Goal: Information Seeking & Learning: Check status

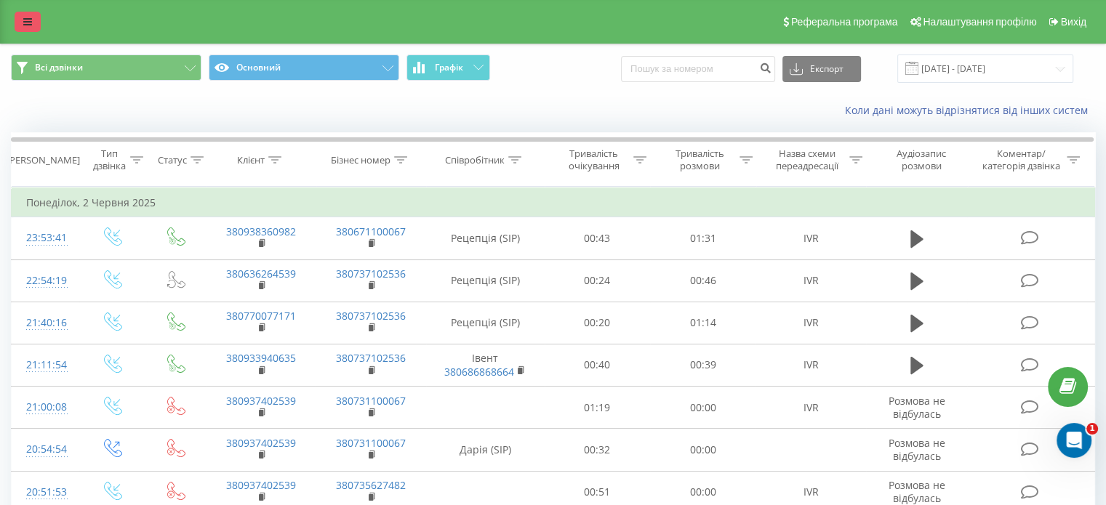
click at [25, 25] on icon at bounding box center [27, 22] width 9 height 10
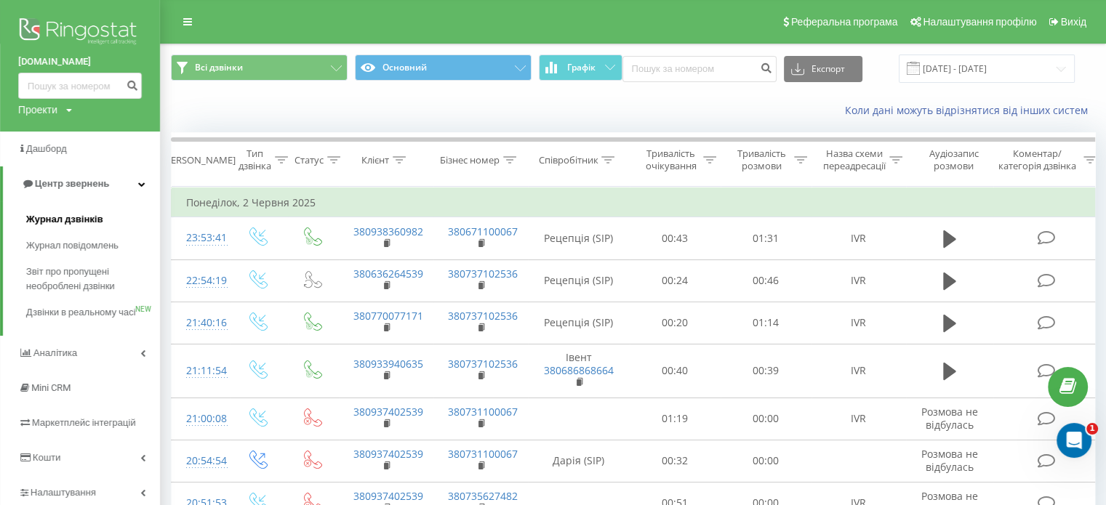
click at [81, 219] on span "Журнал дзвінків" at bounding box center [64, 219] width 77 height 15
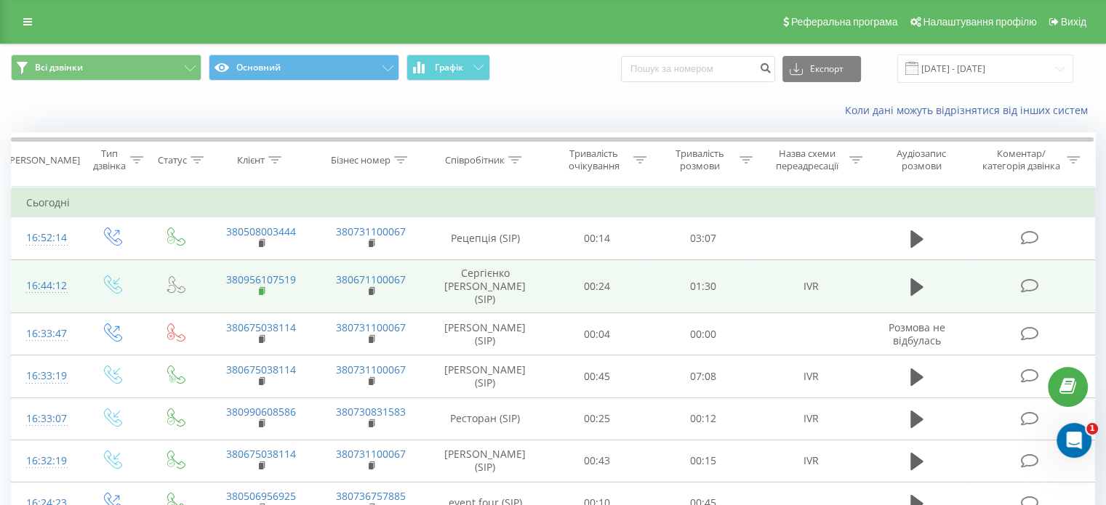
click at [263, 286] on icon at bounding box center [263, 291] width 8 height 10
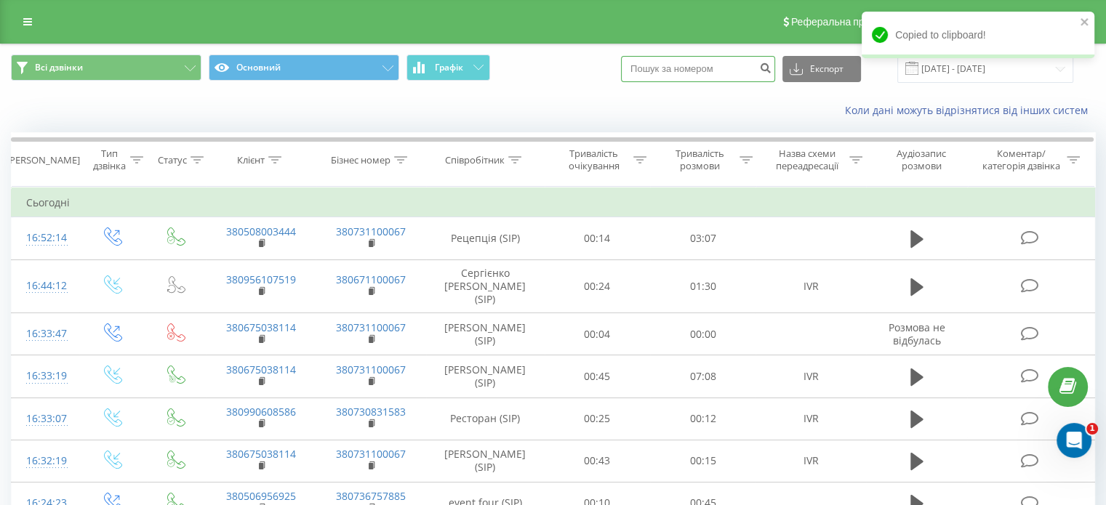
click at [718, 65] on input at bounding box center [698, 69] width 154 height 26
paste input "380956107519"
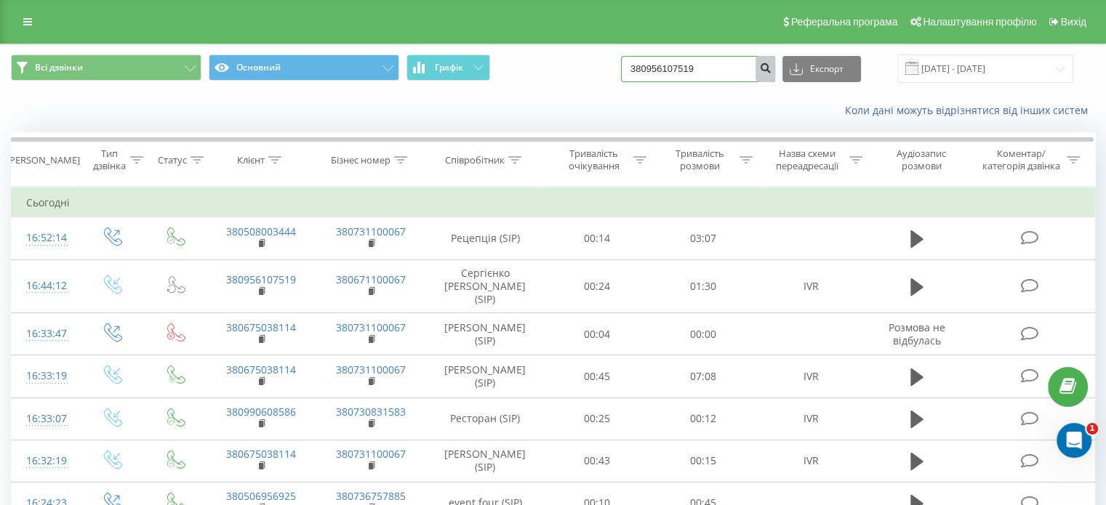
type input "380956107519"
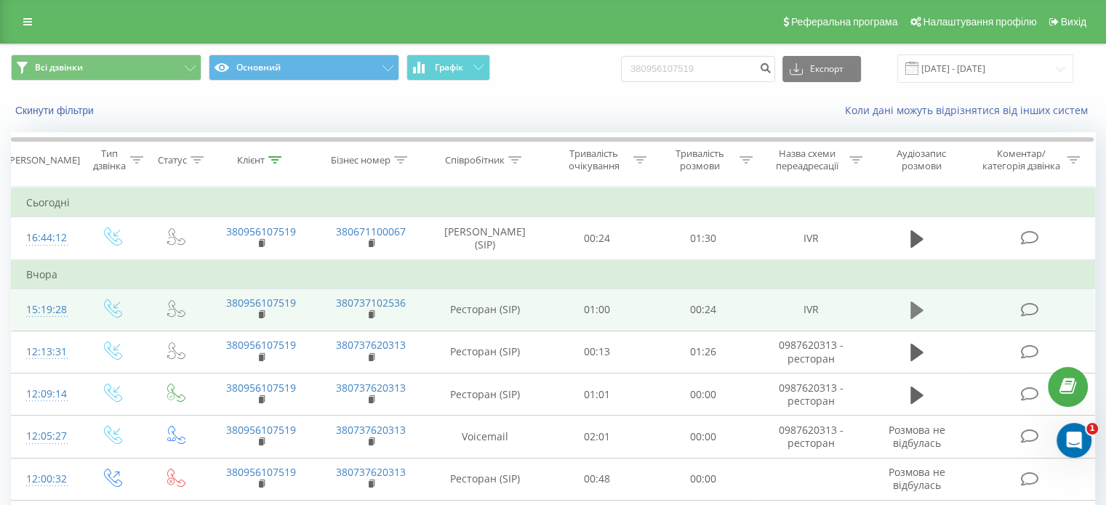
click at [916, 304] on icon at bounding box center [916, 310] width 13 height 20
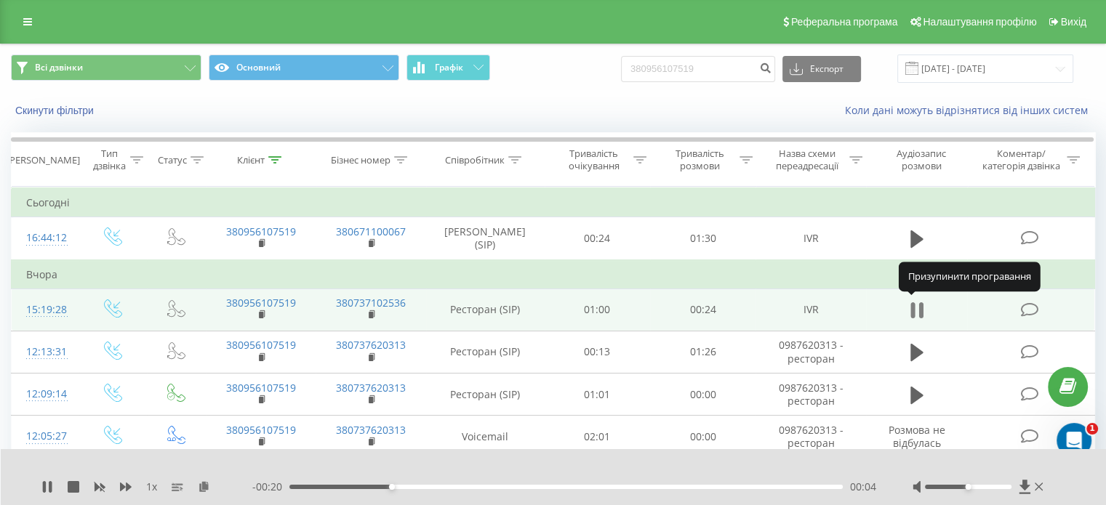
click at [919, 306] on icon at bounding box center [920, 310] width 4 height 16
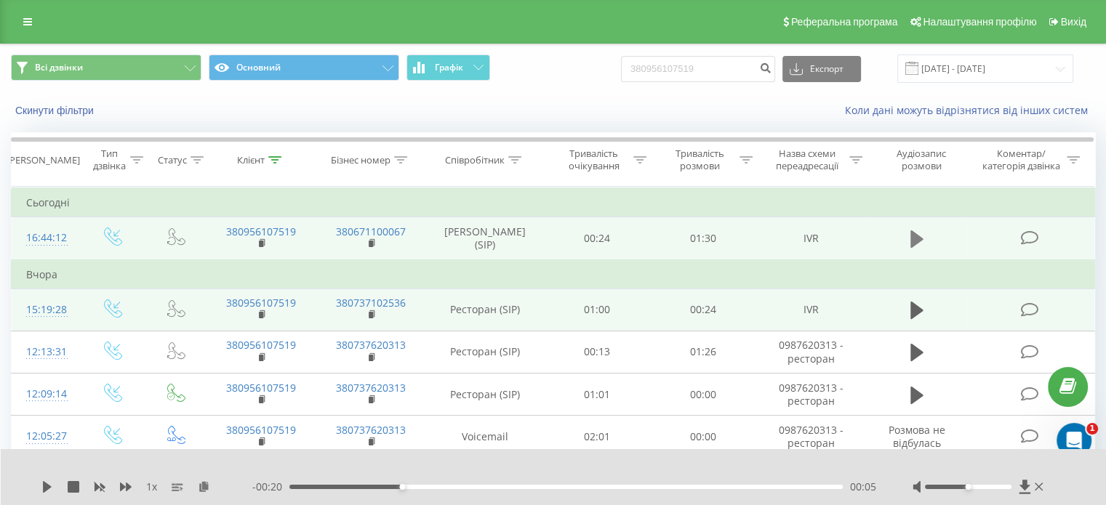
click at [912, 241] on icon at bounding box center [916, 239] width 13 height 17
click at [912, 241] on icon at bounding box center [912, 239] width 4 height 16
drag, startPoint x: 715, startPoint y: 77, endPoint x: 523, endPoint y: 32, distance: 197.2
paste input "0992730575"
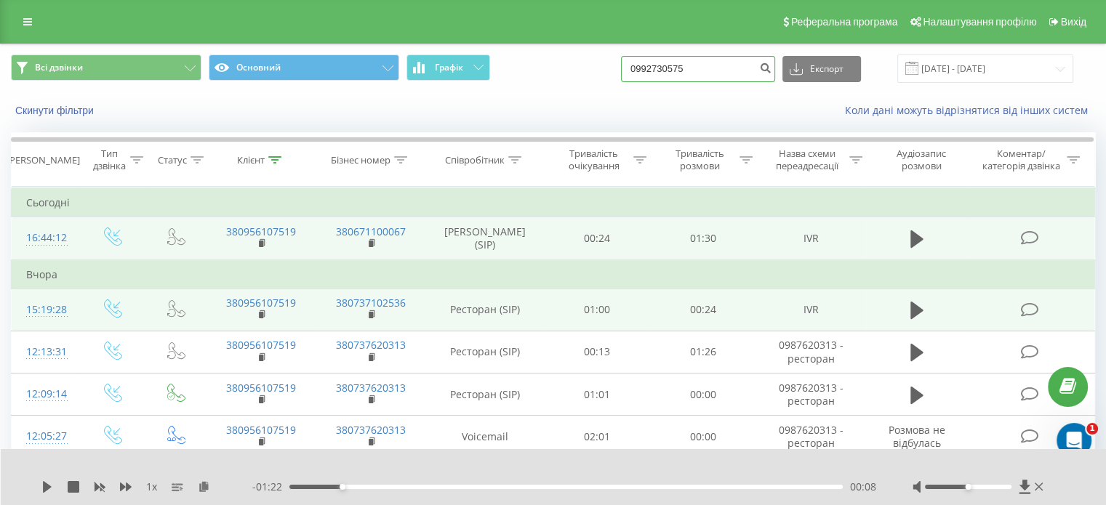
type input "0992730575"
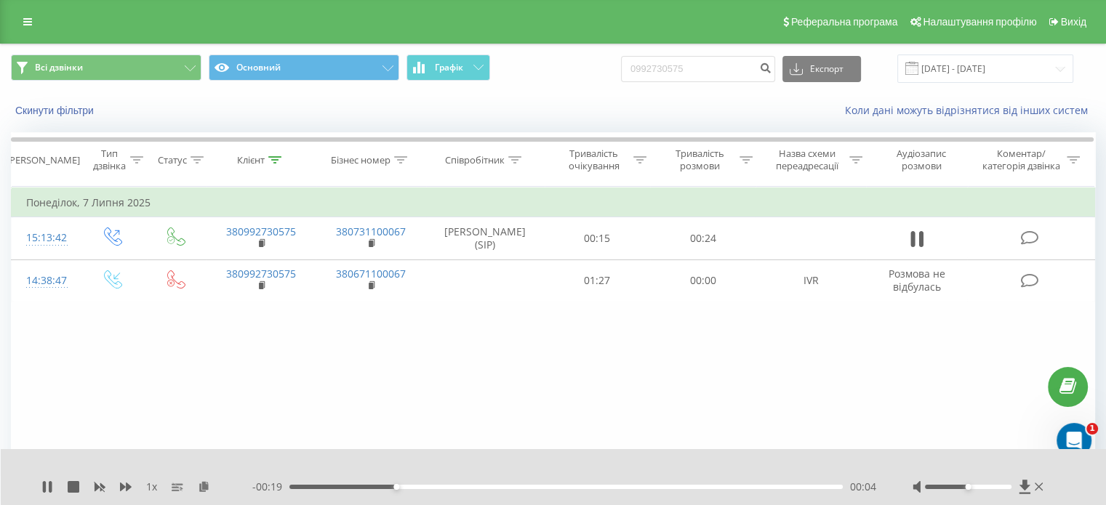
click at [914, 235] on icon at bounding box center [912, 239] width 4 height 16
drag, startPoint x: 704, startPoint y: 69, endPoint x: 601, endPoint y: 73, distance: 102.6
click at [601, 73] on div "Всі дзвінки Основний Графік 0992730575 Експорт .csv .xls .xlsx [DATE] - [DATE]" at bounding box center [553, 69] width 1084 height 28
click at [27, 23] on icon at bounding box center [27, 22] width 9 height 10
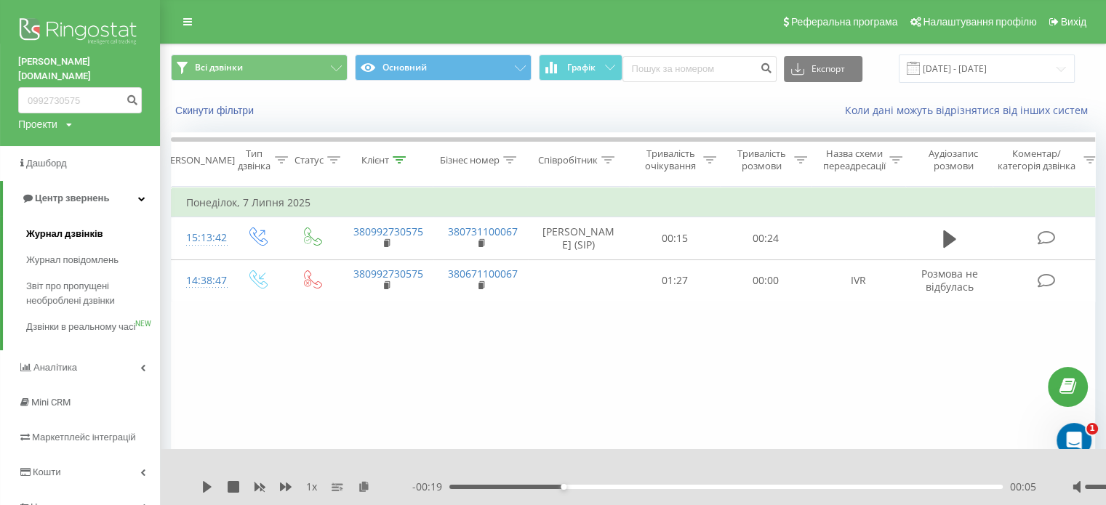
click at [73, 227] on span "Журнал дзвінків" at bounding box center [64, 234] width 77 height 15
